Goal: Task Accomplishment & Management: Use online tool/utility

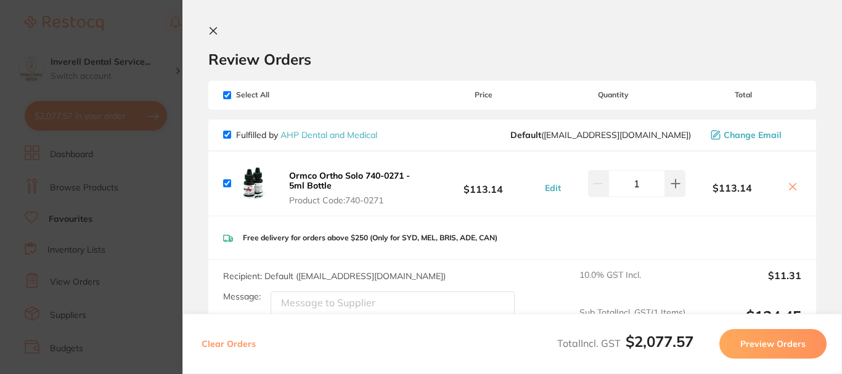
click at [227, 94] on input "checkbox" at bounding box center [227, 95] width 8 height 8
checkbox input "false"
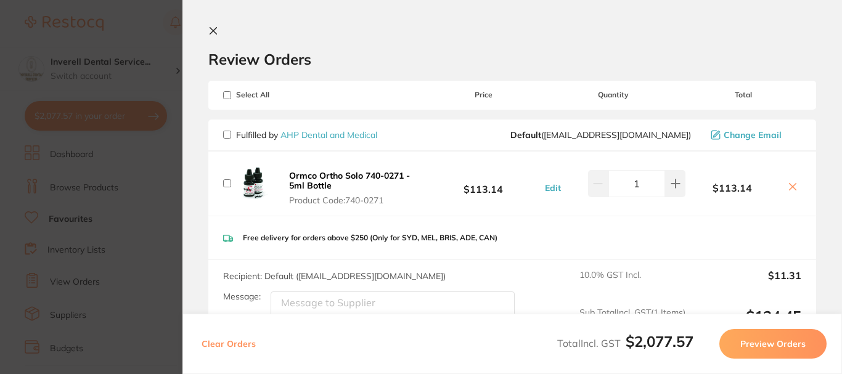
checkbox input "false"
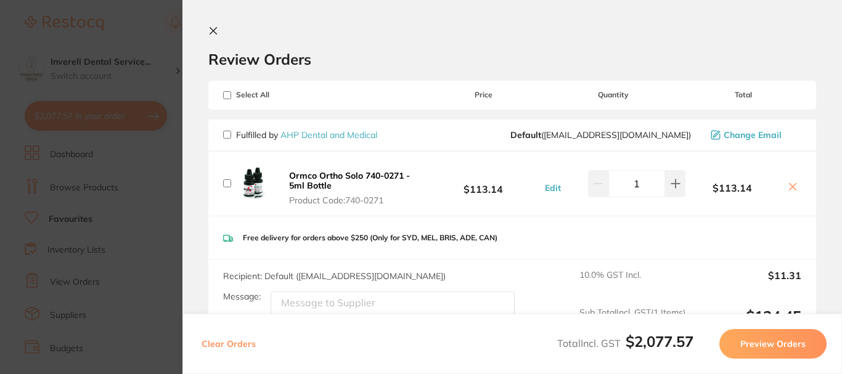
checkbox input "false"
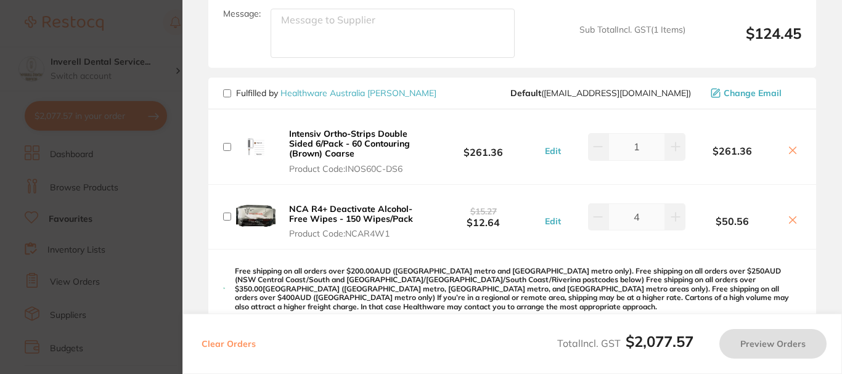
scroll to position [308, 0]
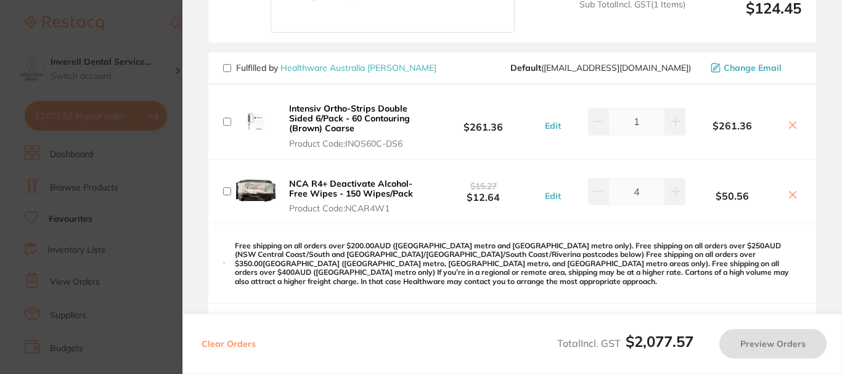
click at [227, 69] on input "checkbox" at bounding box center [227, 68] width 8 height 8
checkbox input "true"
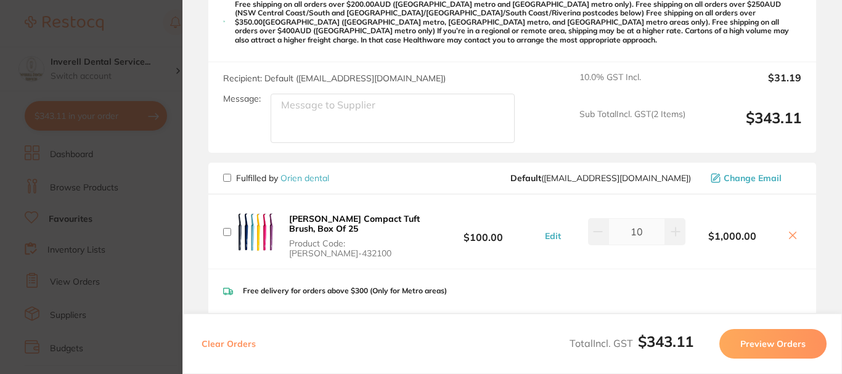
scroll to position [555, 0]
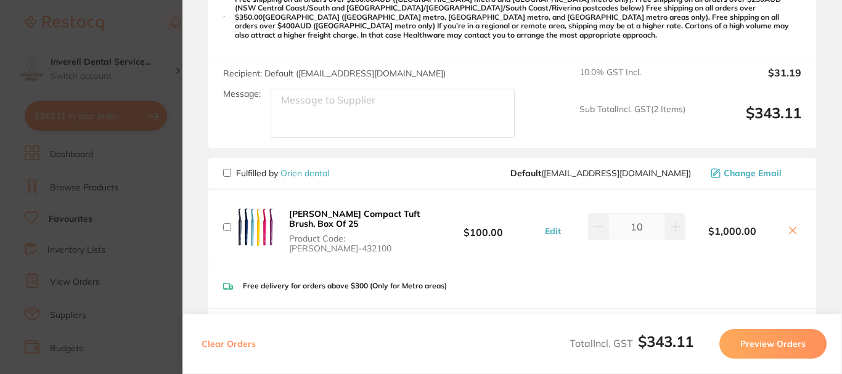
click at [228, 169] on input "checkbox" at bounding box center [227, 173] width 8 height 8
checkbox input "true"
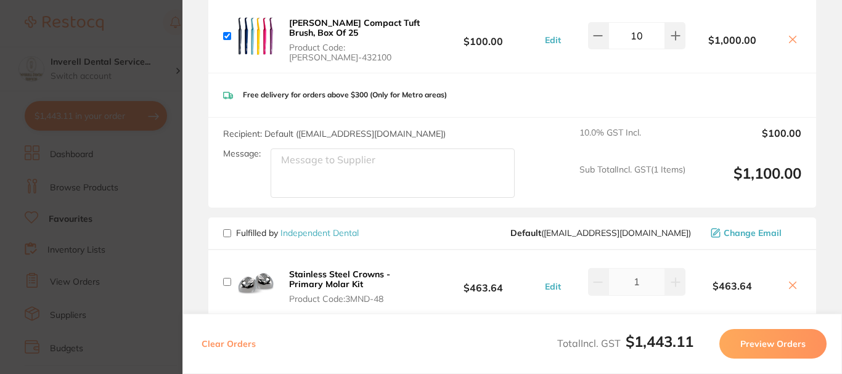
scroll to position [801, 0]
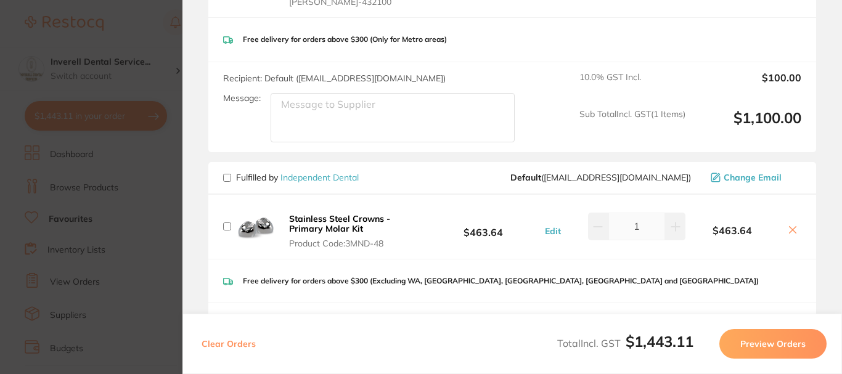
drag, startPoint x: 226, startPoint y: 158, endPoint x: 311, endPoint y: 219, distance: 104.6
click at [230, 174] on input "checkbox" at bounding box center [227, 178] width 8 height 8
checkbox input "true"
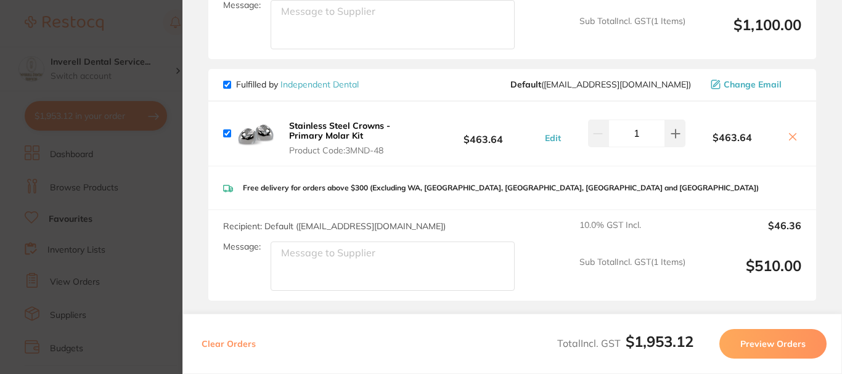
scroll to position [941, 0]
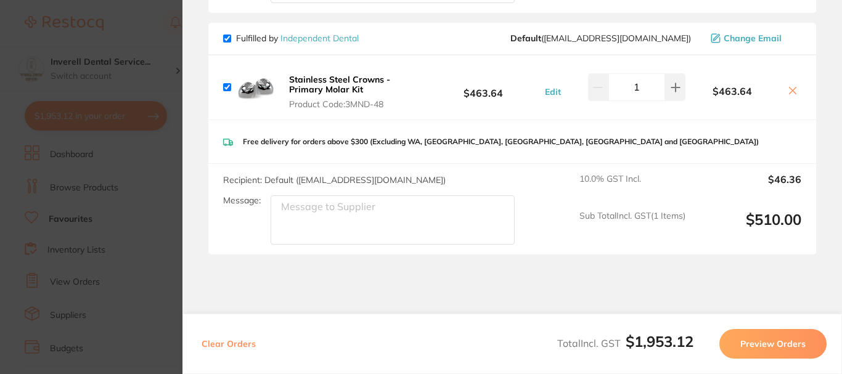
click at [772, 345] on button "Preview Orders" at bounding box center [772, 344] width 107 height 30
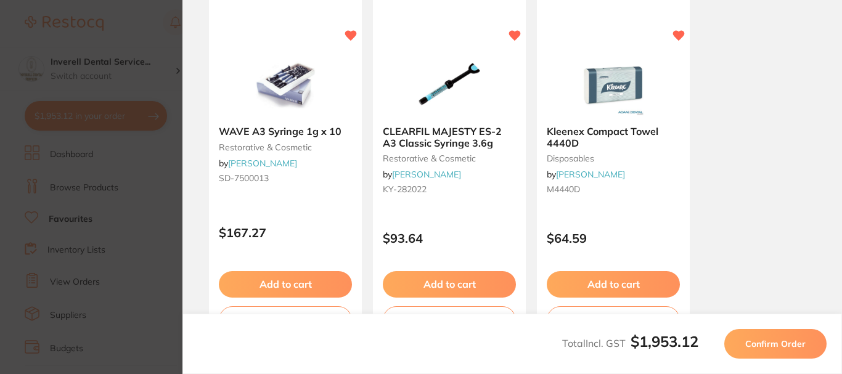
scroll to position [863, 0]
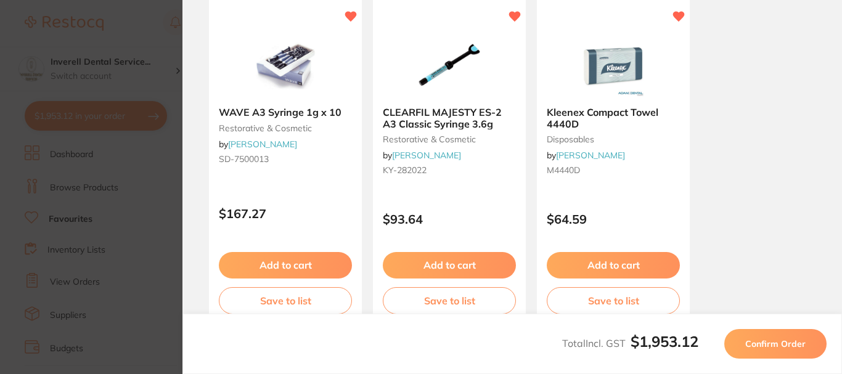
drag, startPoint x: 783, startPoint y: 340, endPoint x: 769, endPoint y: 305, distance: 37.9
click at [785, 340] on span "Confirm Order" at bounding box center [775, 343] width 60 height 11
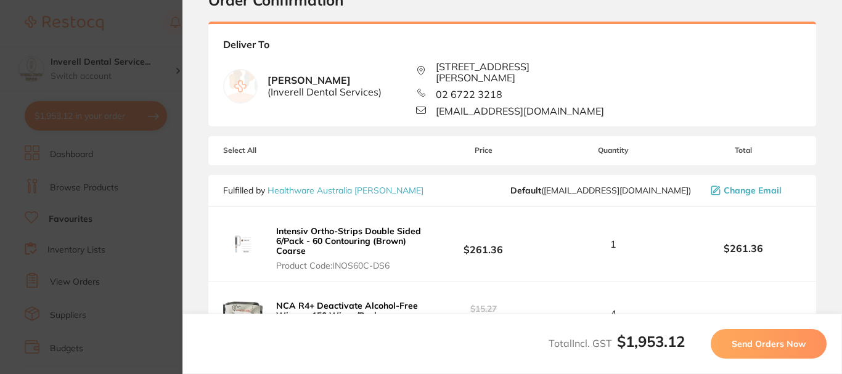
scroll to position [0, 0]
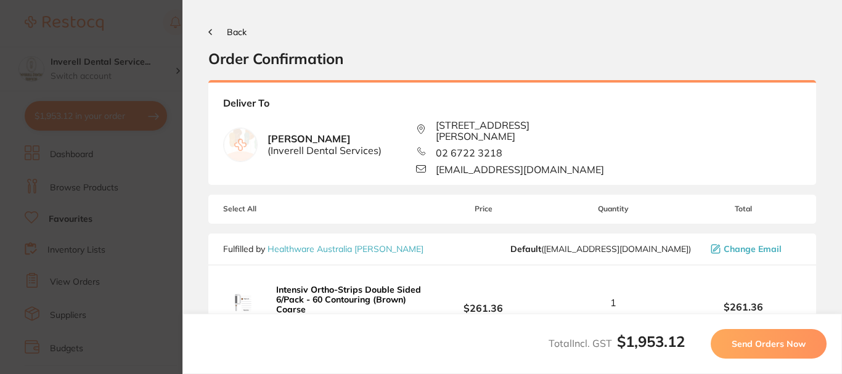
drag, startPoint x: 744, startPoint y: 338, endPoint x: 759, endPoint y: 280, distance: 60.6
click at [745, 338] on span "Send Orders Now" at bounding box center [769, 343] width 74 height 11
